Goal: Information Seeking & Learning: Learn about a topic

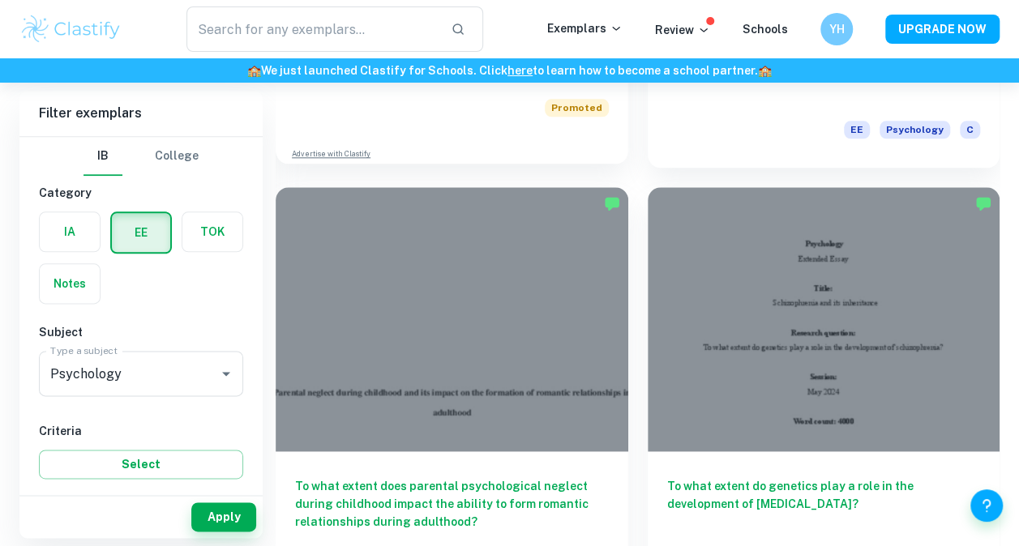
scroll to position [1054, 0]
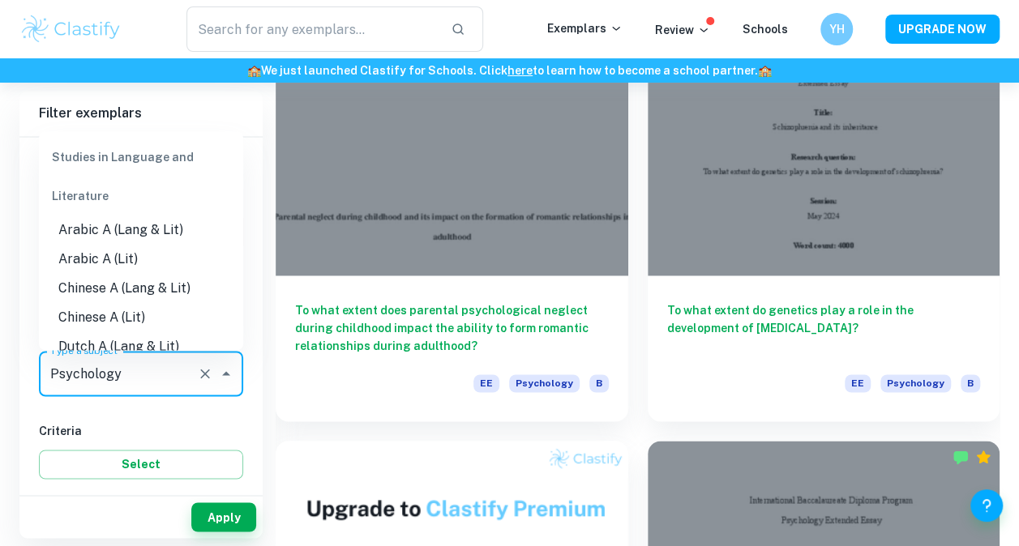
click at [180, 368] on input "Psychology" at bounding box center [118, 373] width 144 height 31
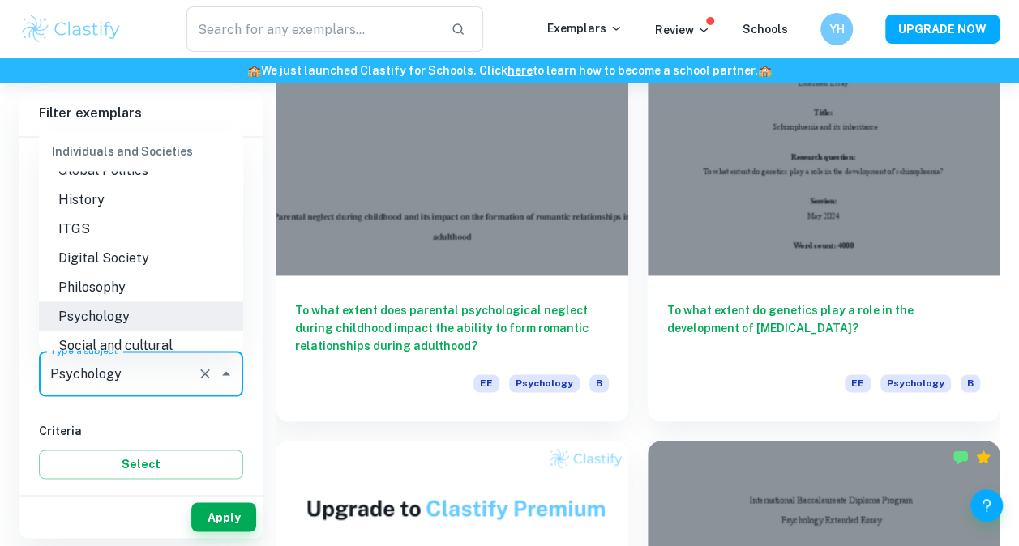
drag, startPoint x: 193, startPoint y: 373, endPoint x: 203, endPoint y: 374, distance: 9.9
click at [194, 374] on button "Clear" at bounding box center [205, 373] width 23 height 23
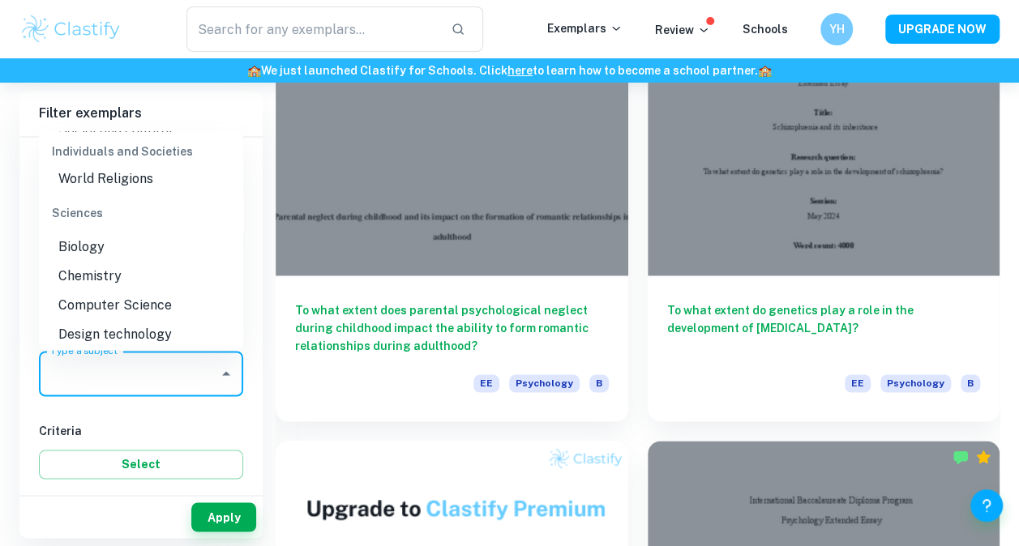
scroll to position [1864, 0]
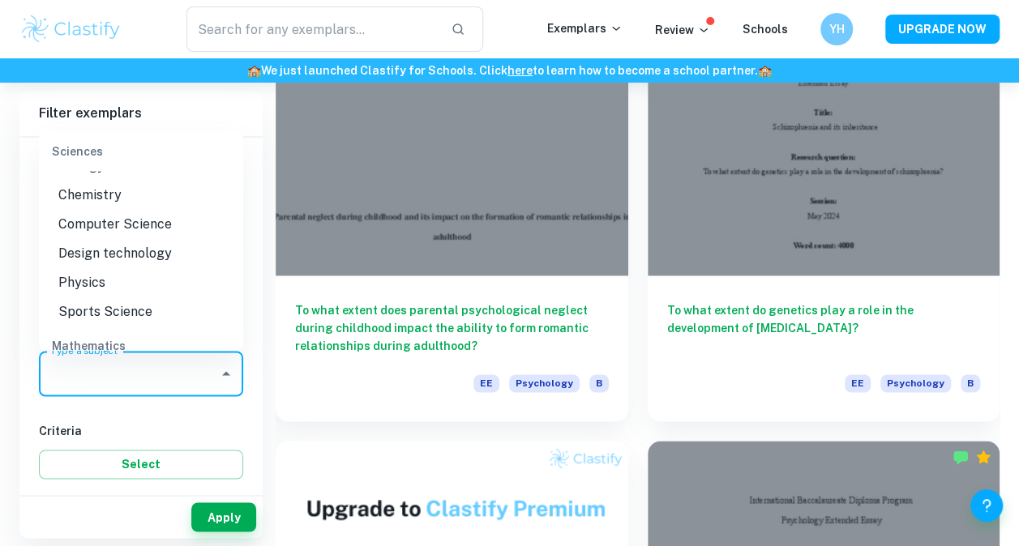
click at [139, 199] on li "Chemistry" at bounding box center [141, 194] width 204 height 29
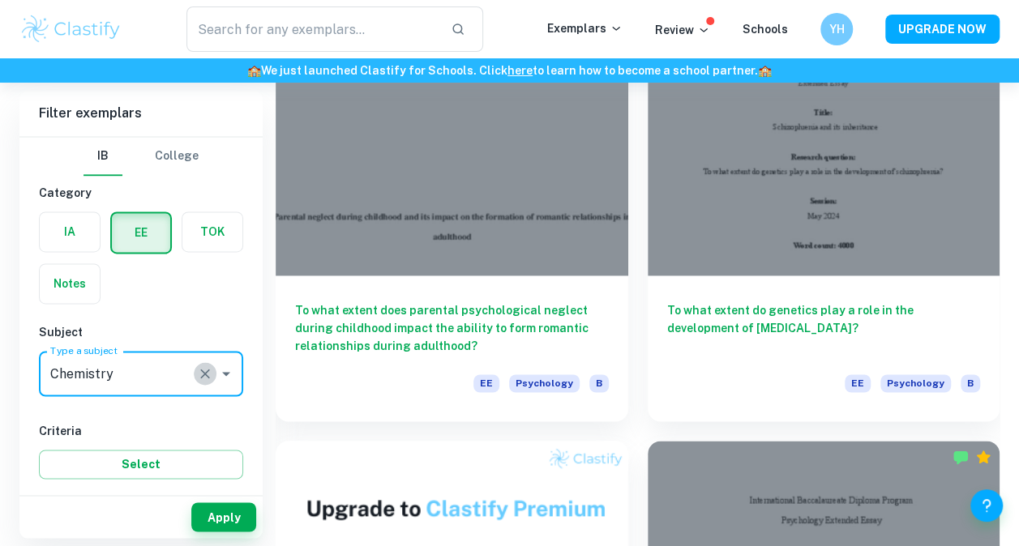
click at [206, 366] on icon "Clear" at bounding box center [205, 373] width 16 height 16
click at [162, 368] on input "Psychology" at bounding box center [128, 373] width 165 height 31
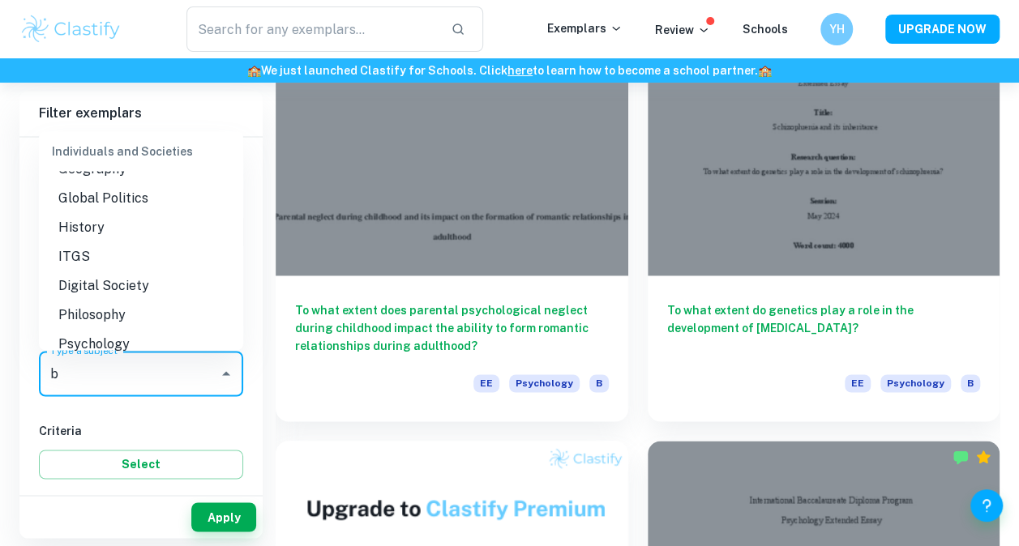
scroll to position [0, 0]
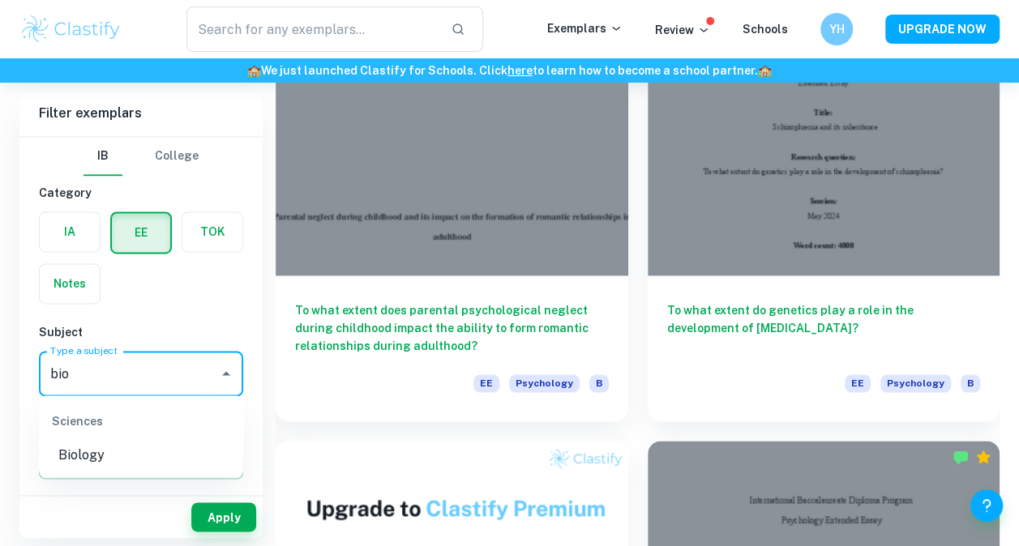
click at [156, 449] on li "Biology" at bounding box center [141, 455] width 204 height 29
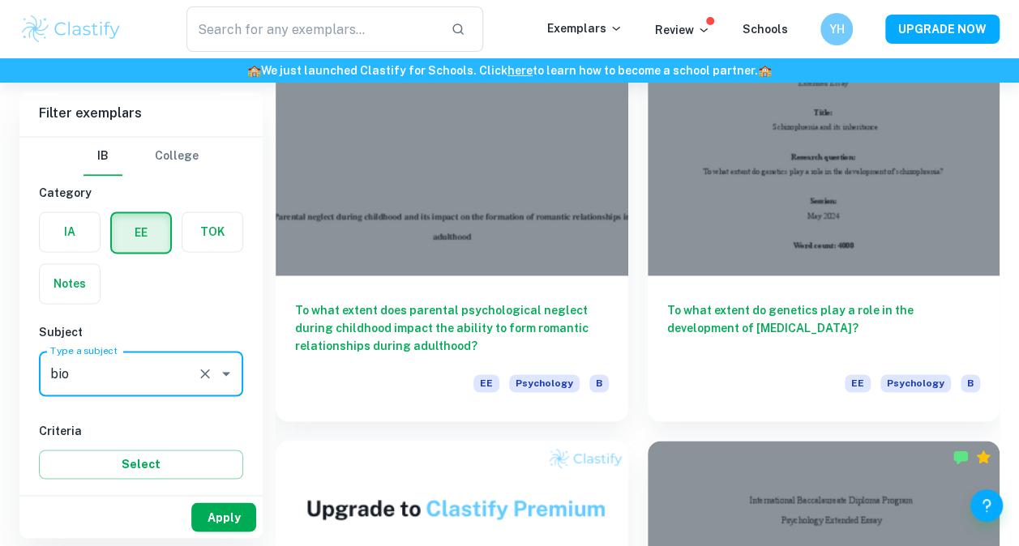
type input "Biology"
click at [242, 514] on button "Apply" at bounding box center [223, 516] width 65 height 29
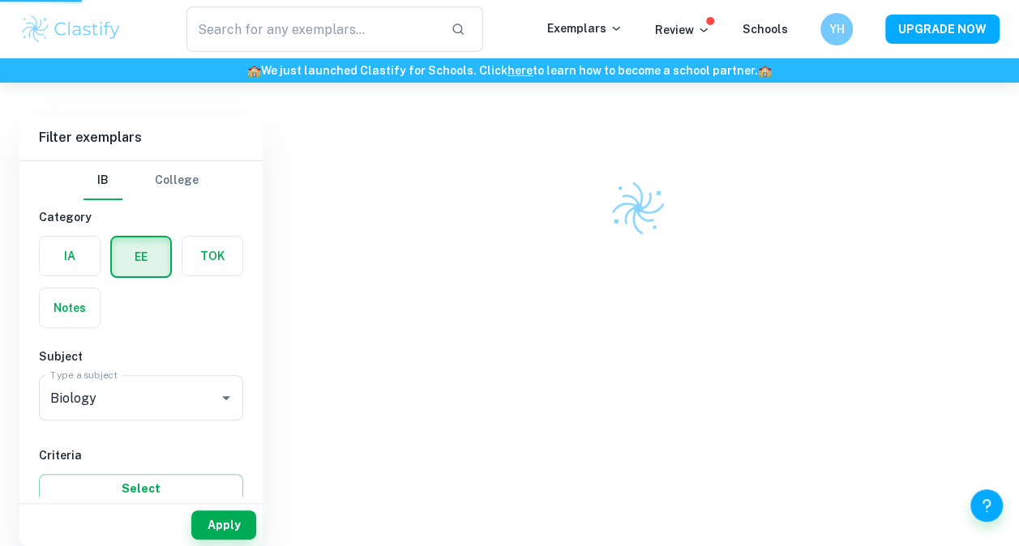
scroll to position [83, 0]
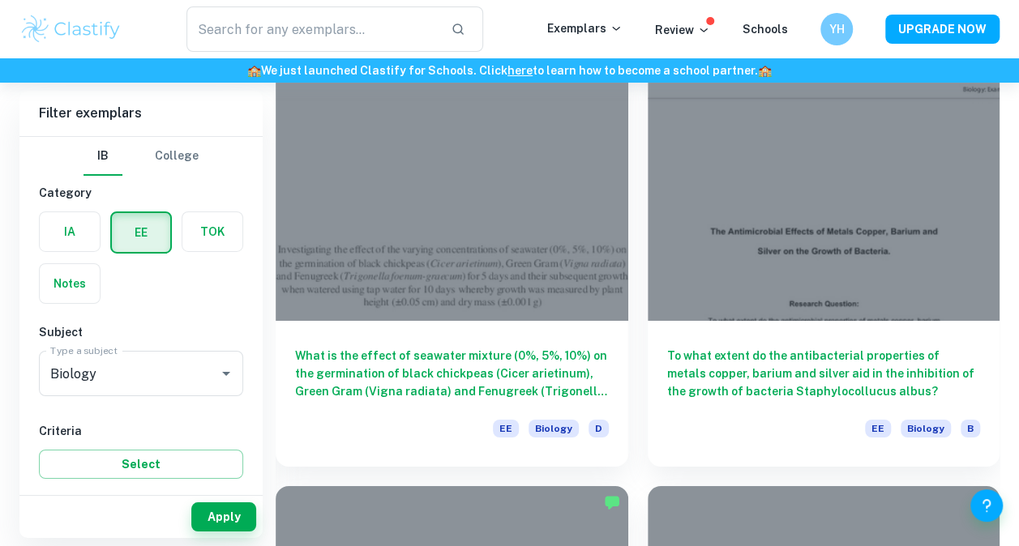
scroll to position [5754, 0]
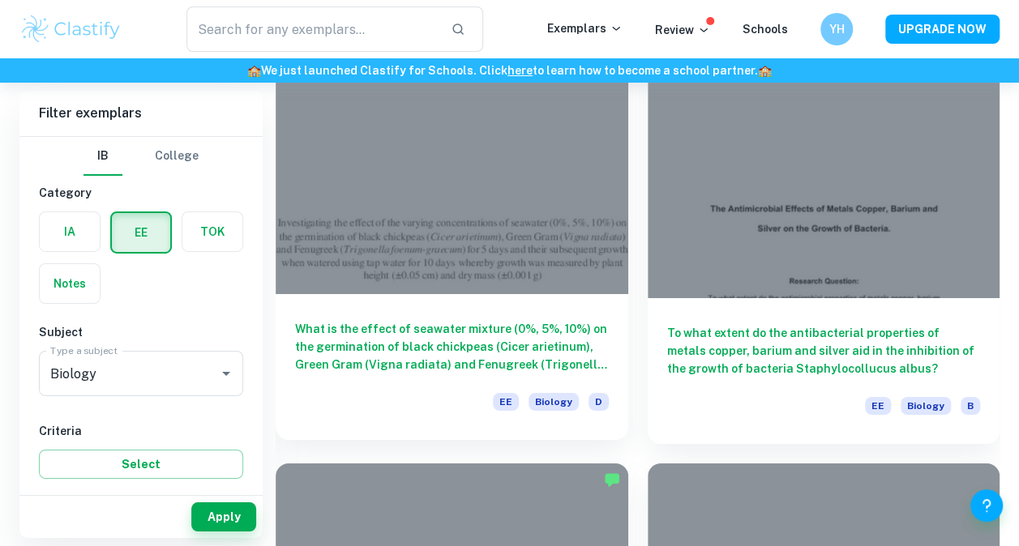
click at [568, 348] on h6 "What is the effect of seawater mixture (0%, 5%, 10%) on the germination of blac…" at bounding box center [452, 346] width 314 height 53
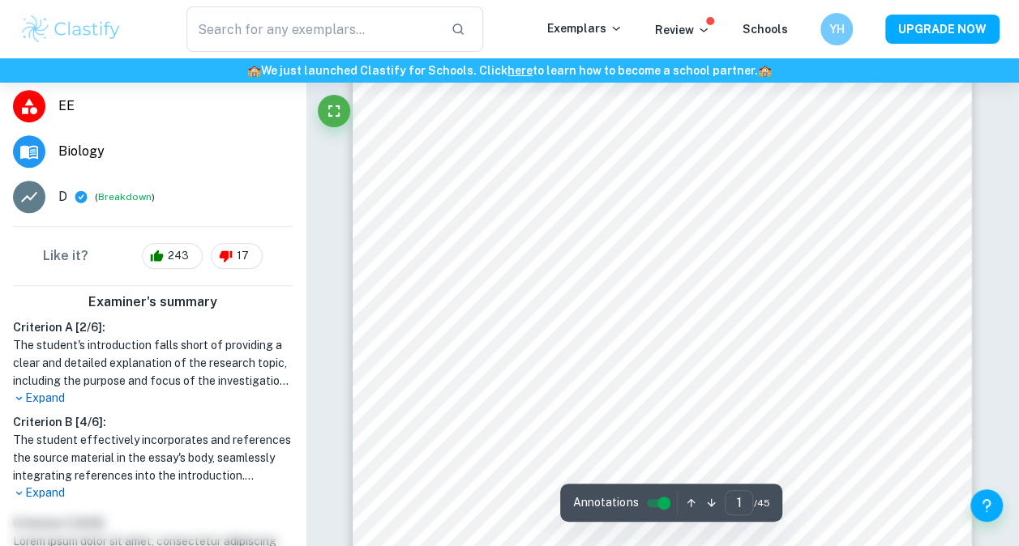
scroll to position [81, 0]
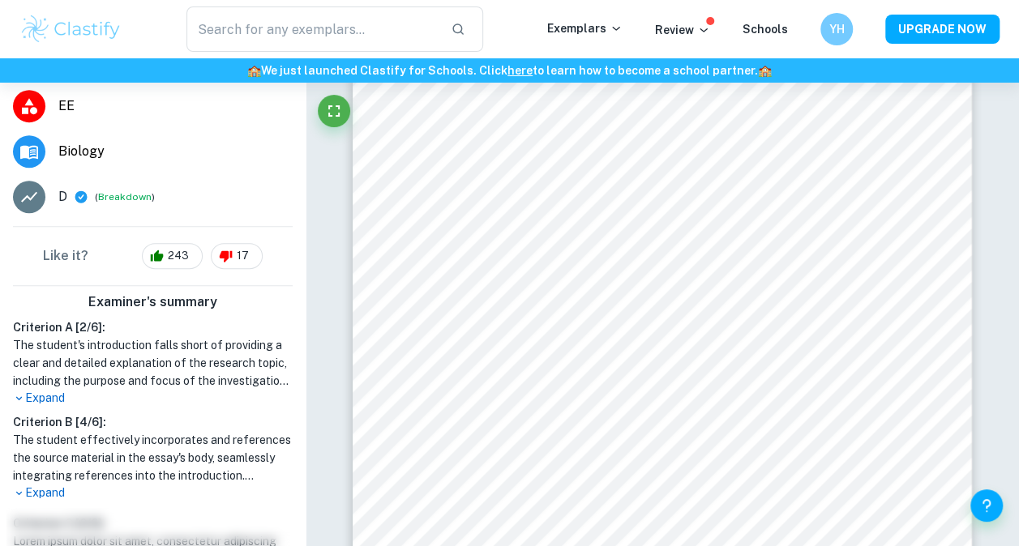
click at [53, 391] on p "Expand" at bounding box center [153, 398] width 280 height 17
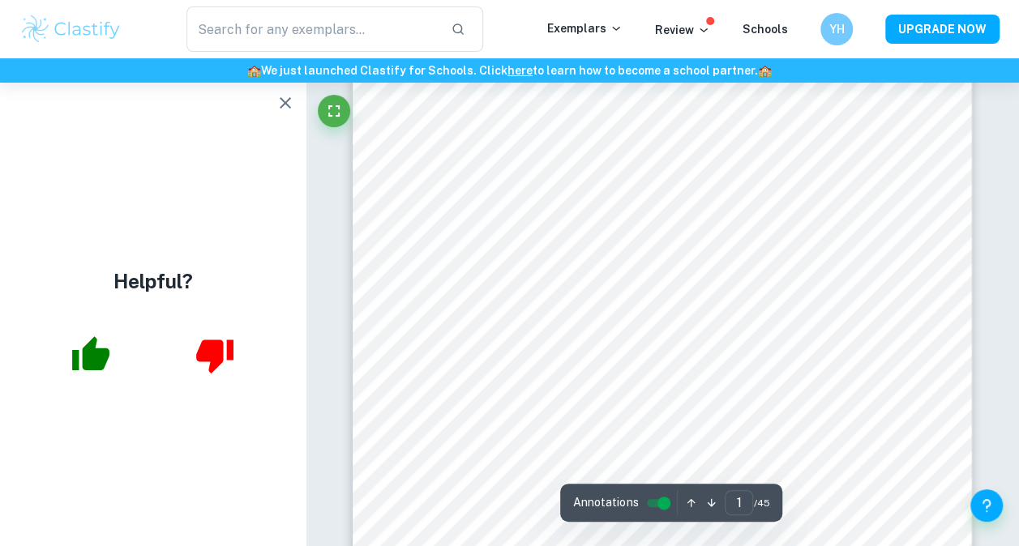
scroll to position [243, 0]
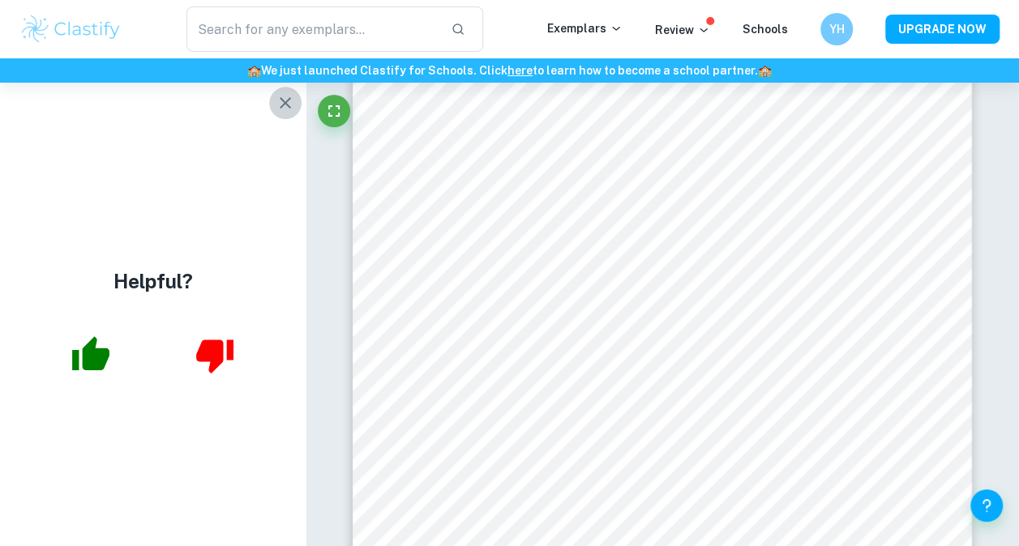
click at [285, 98] on icon "button" at bounding box center [285, 102] width 19 height 19
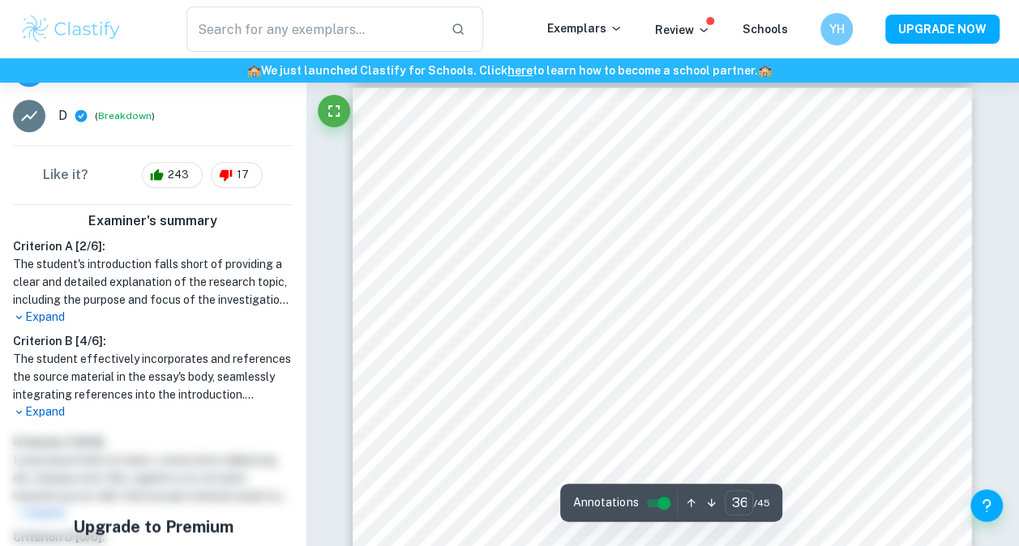
scroll to position [32092, 0]
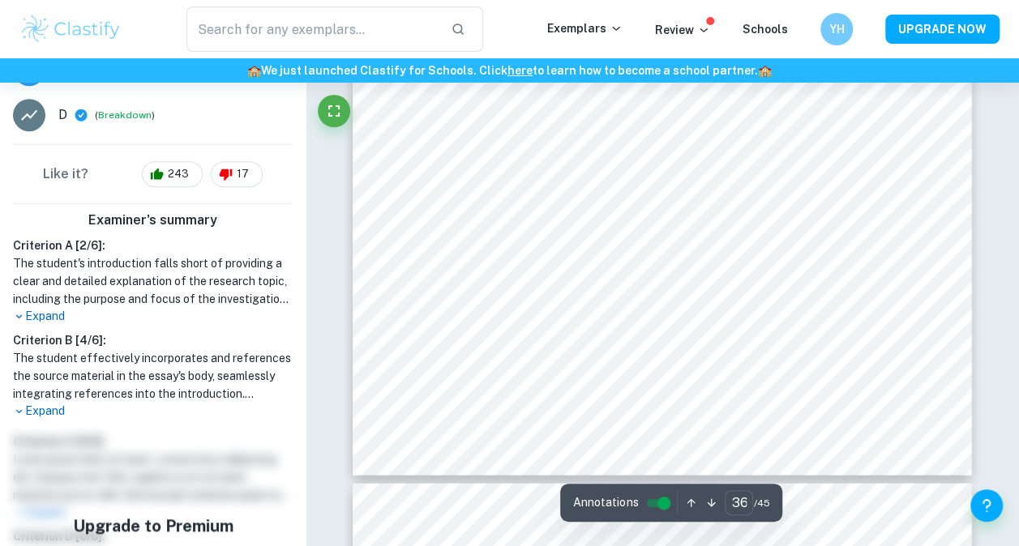
type input "37"
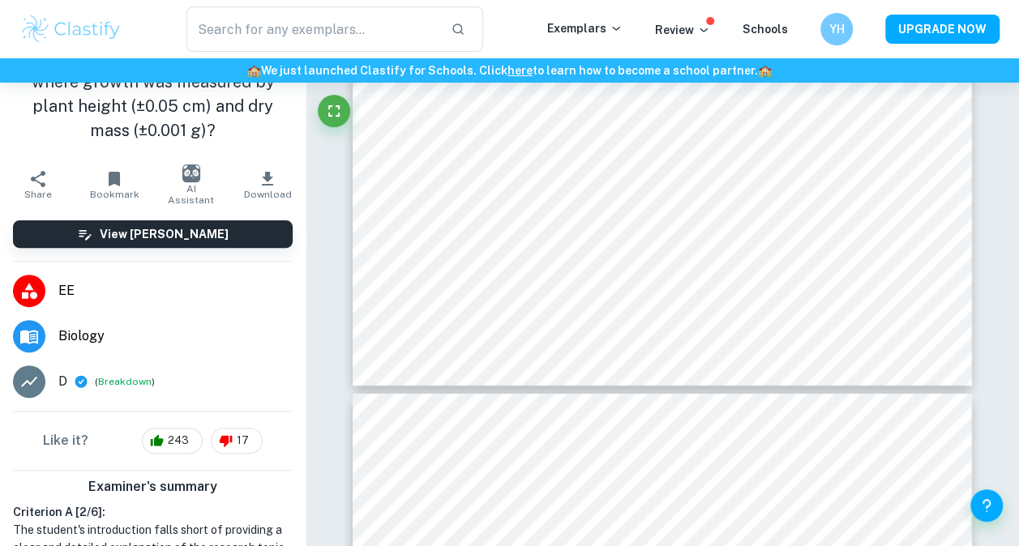
scroll to position [0, 0]
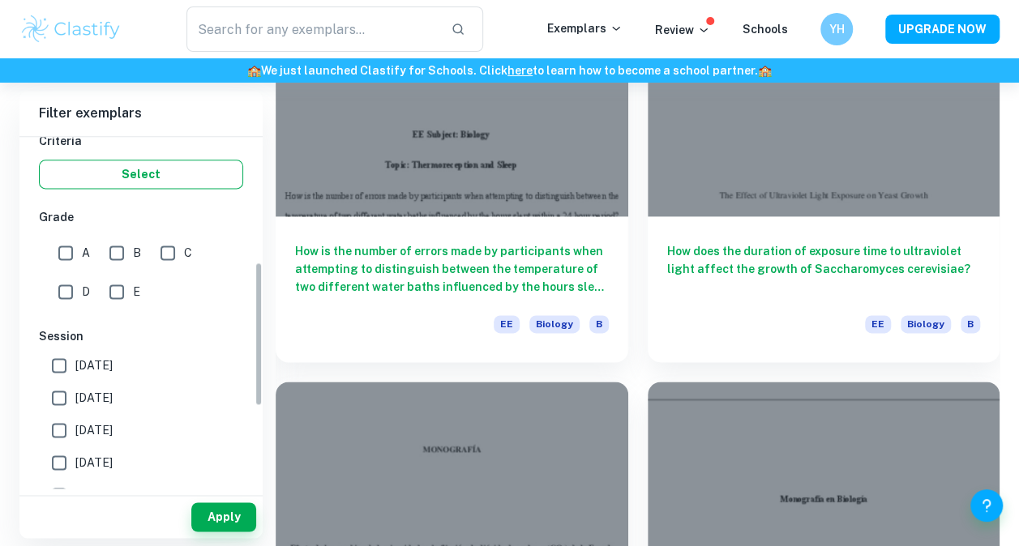
scroll to position [324, 0]
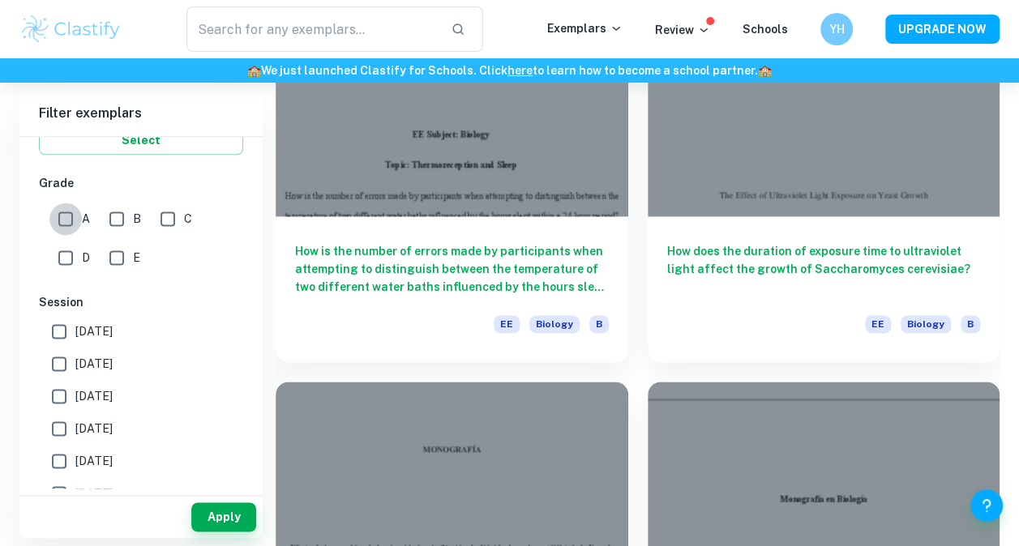
click at [66, 224] on input "A" at bounding box center [65, 219] width 32 height 32
checkbox input "true"
click at [125, 223] on input "B" at bounding box center [116, 219] width 32 height 32
checkbox input "true"
drag, startPoint x: 223, startPoint y: 515, endPoint x: 254, endPoint y: 489, distance: 40.8
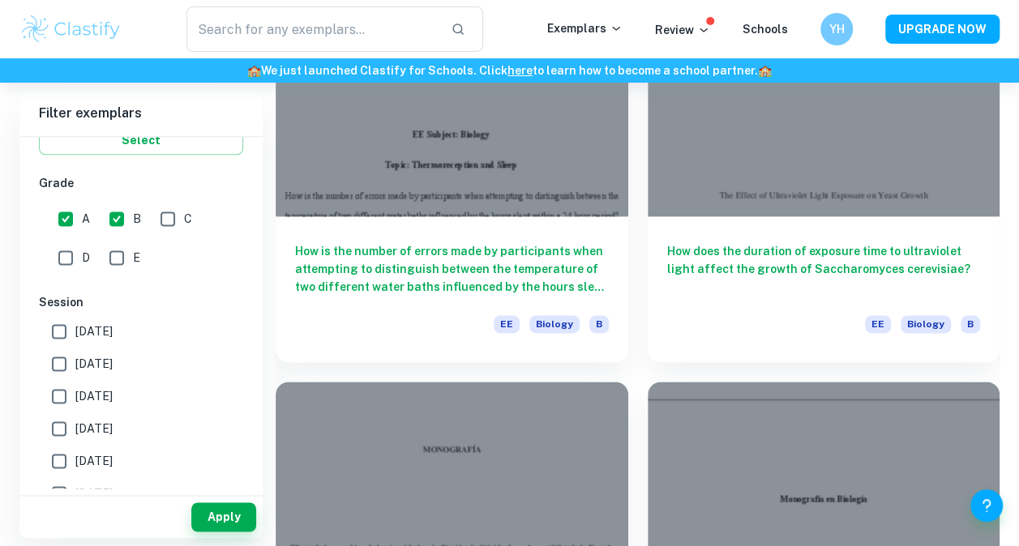
click at [233, 512] on button "Apply" at bounding box center [223, 516] width 65 height 29
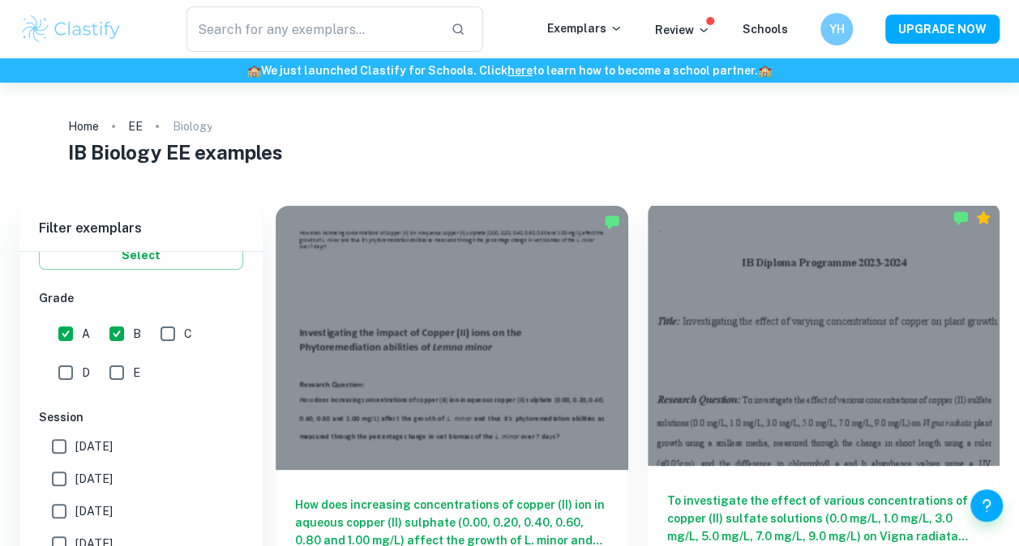
scroll to position [81, 0]
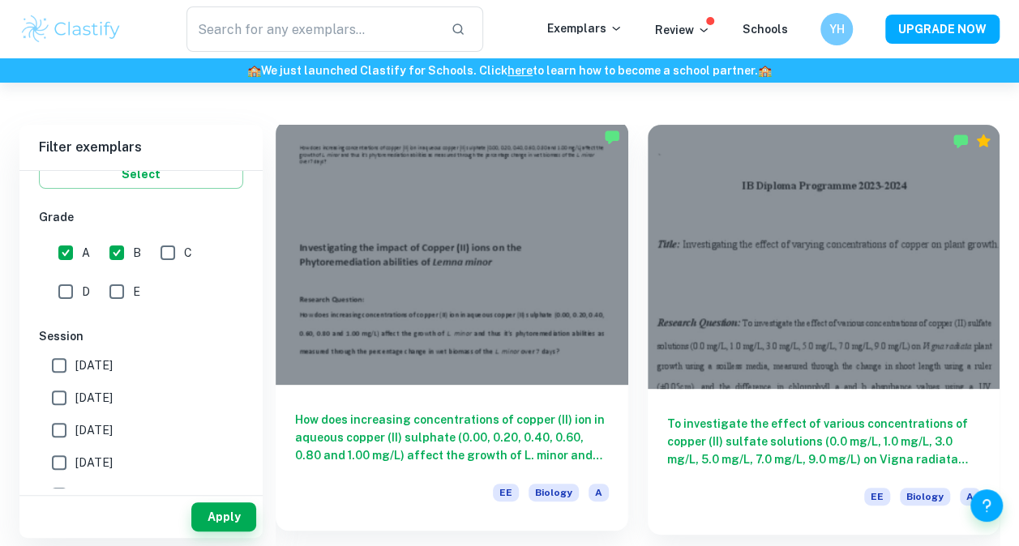
click at [538, 290] on div at bounding box center [452, 253] width 353 height 264
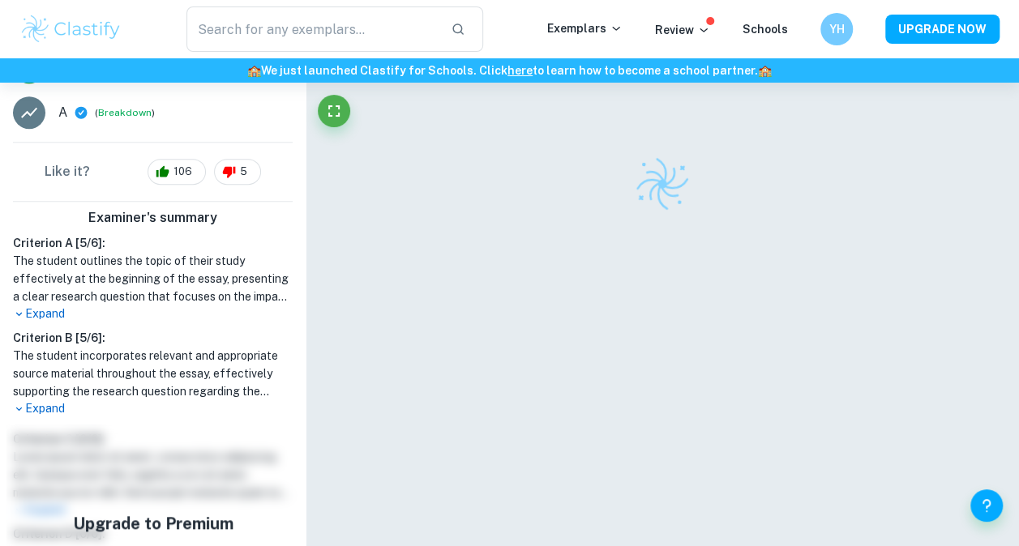
scroll to position [541, 0]
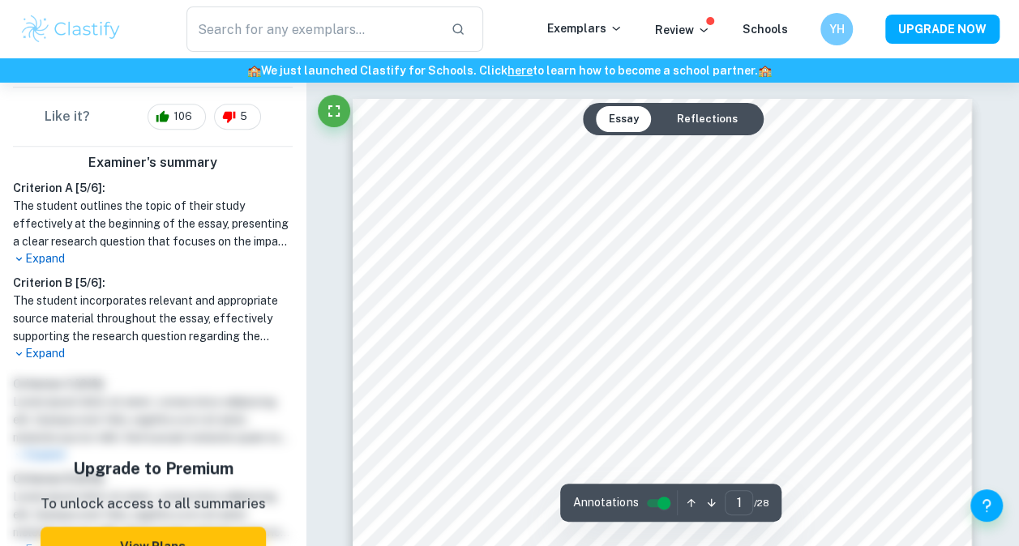
click at [52, 258] on p "Expand" at bounding box center [153, 258] width 280 height 17
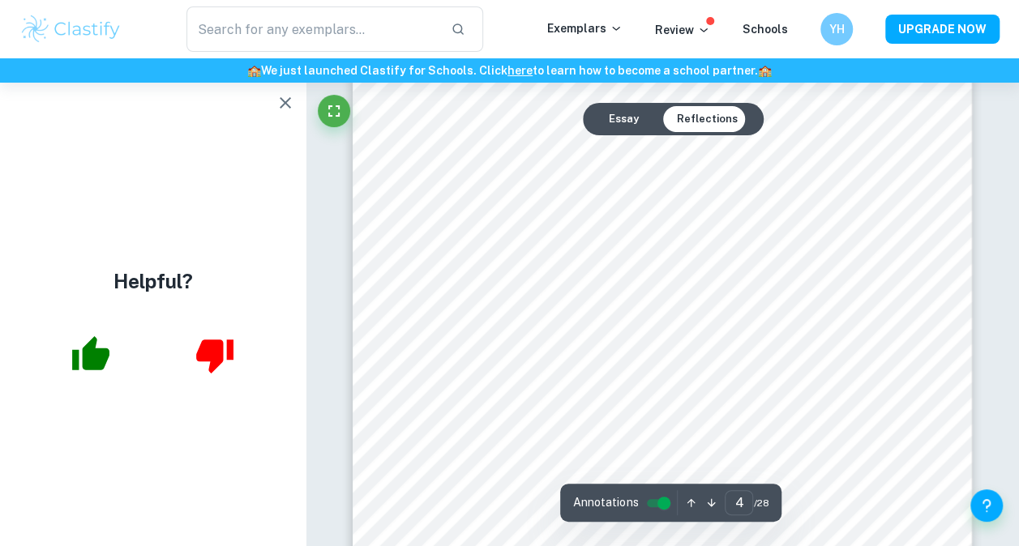
scroll to position [2674, 0]
click at [293, 104] on icon "button" at bounding box center [285, 102] width 19 height 19
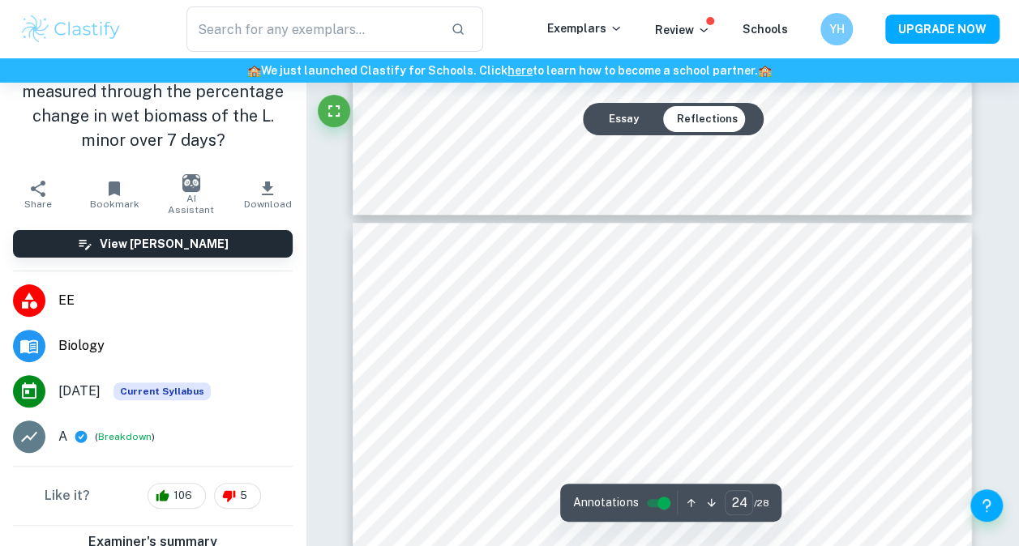
scroll to position [0, 0]
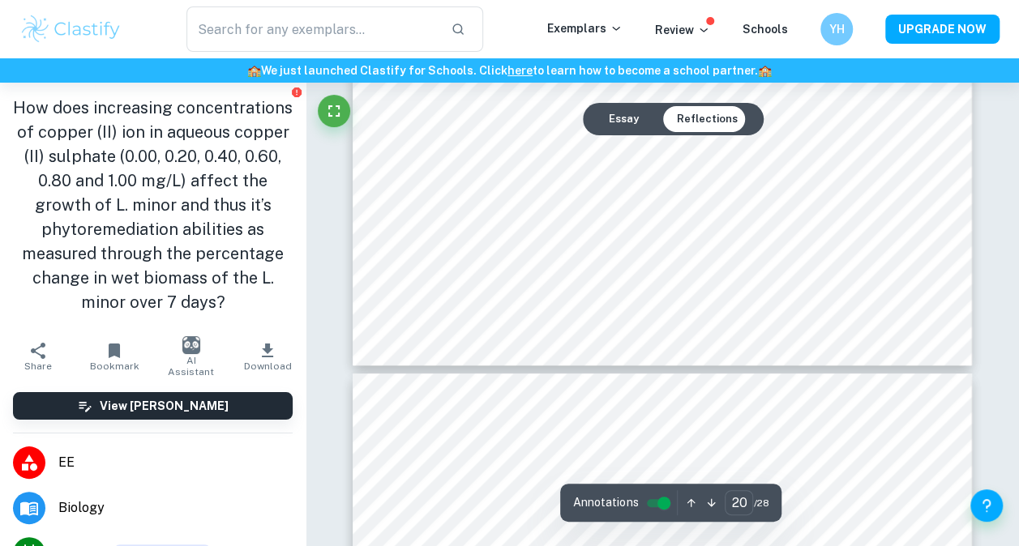
type input "19"
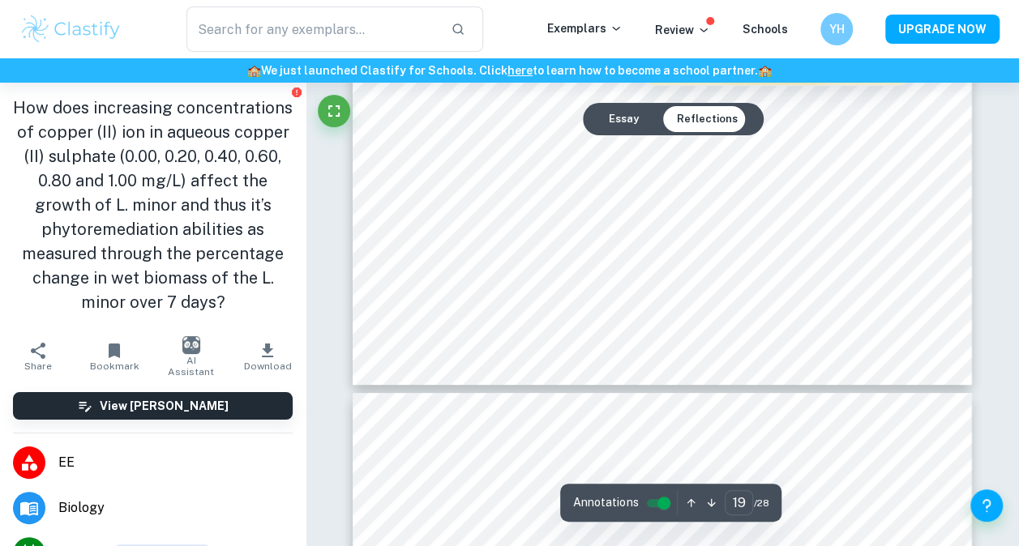
scroll to position [15073, 0]
